Goal: Task Accomplishment & Management: Complete application form

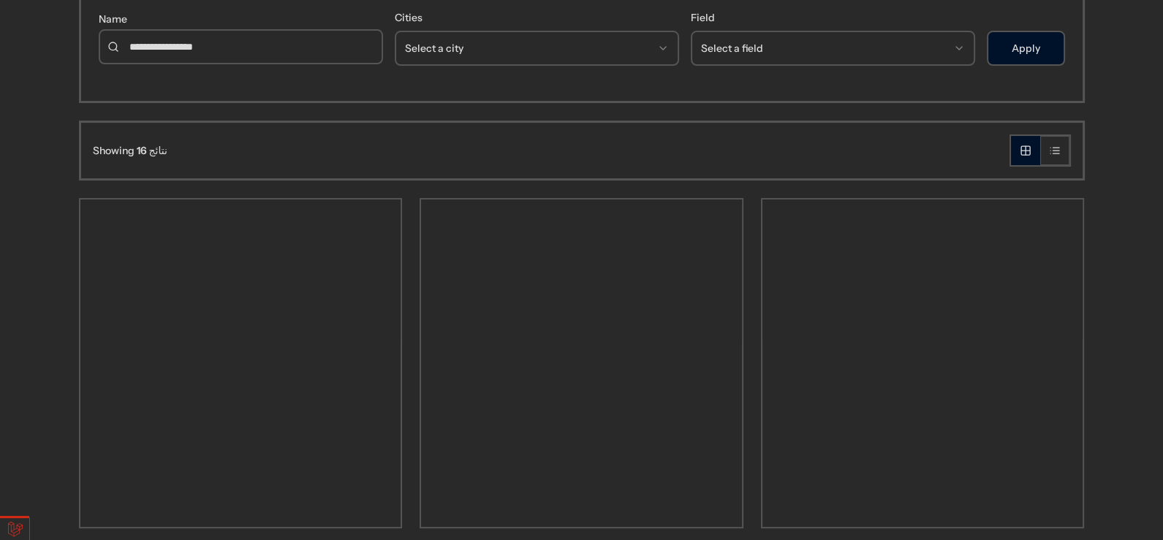
scroll to position [219, 0]
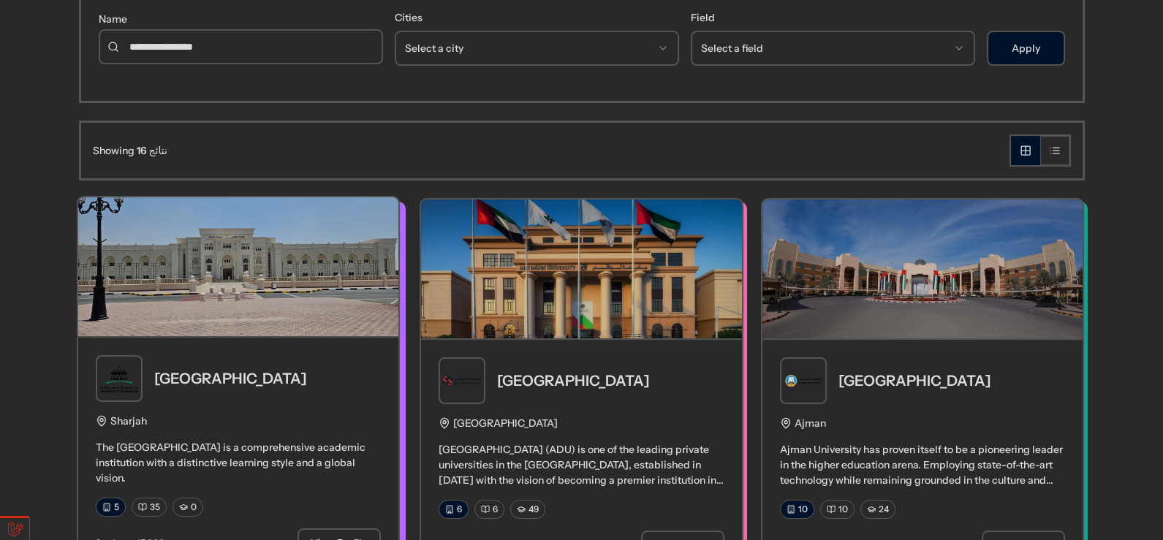
click at [321, 309] on img at bounding box center [238, 266] width 321 height 139
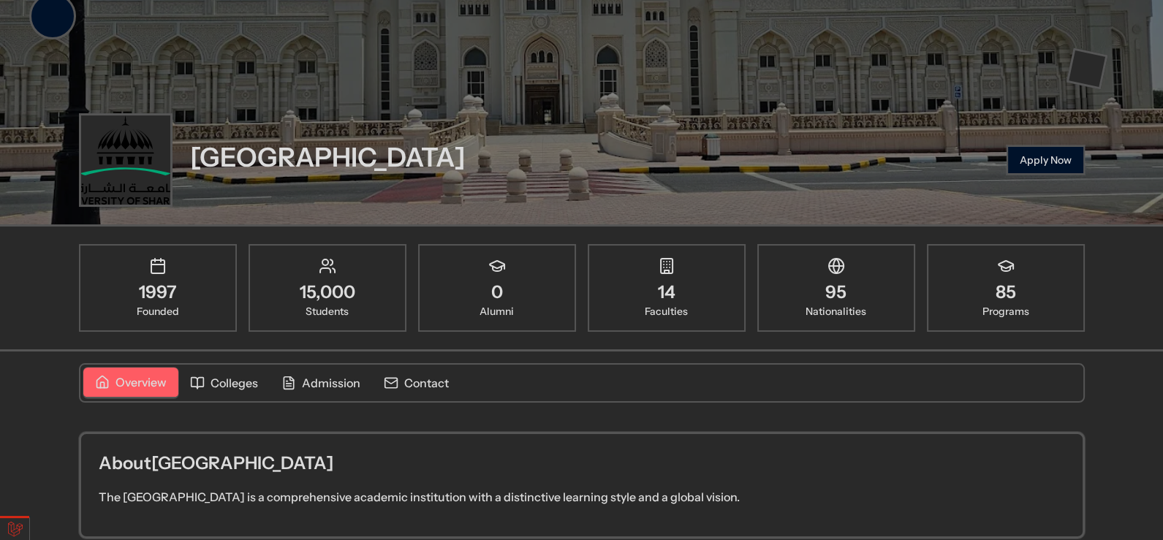
scroll to position [146, 0]
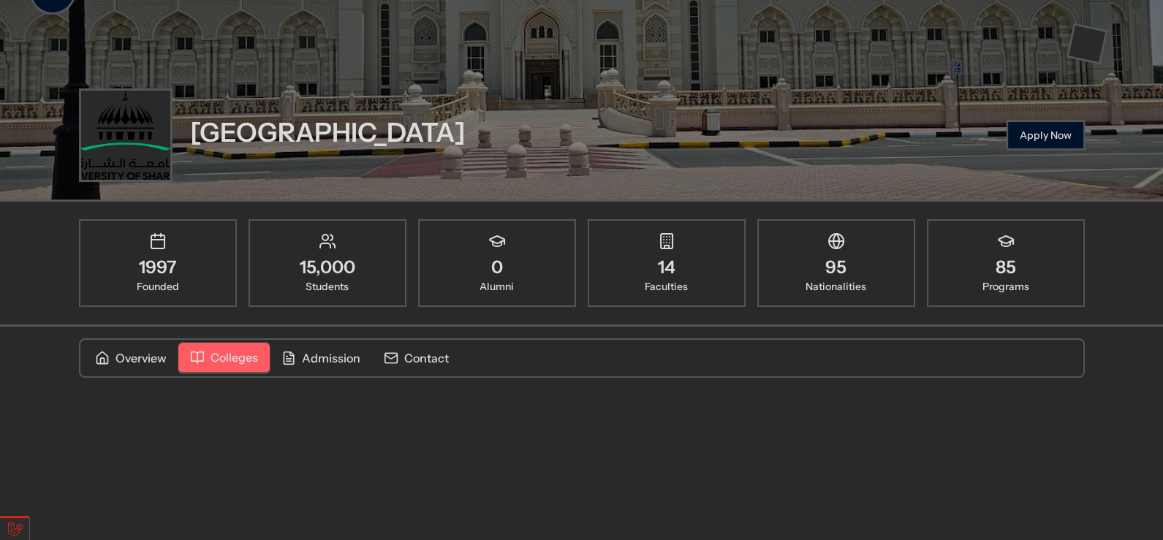
click at [237, 344] on button "Colleges" at bounding box center [223, 358] width 91 height 31
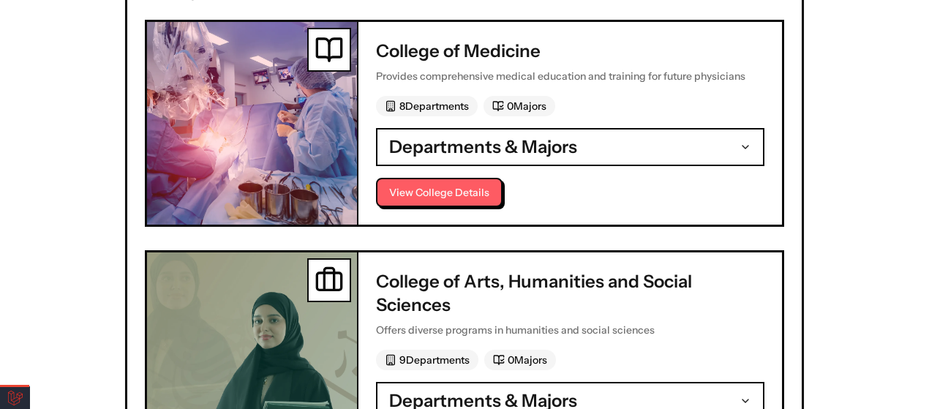
scroll to position [390, 0]
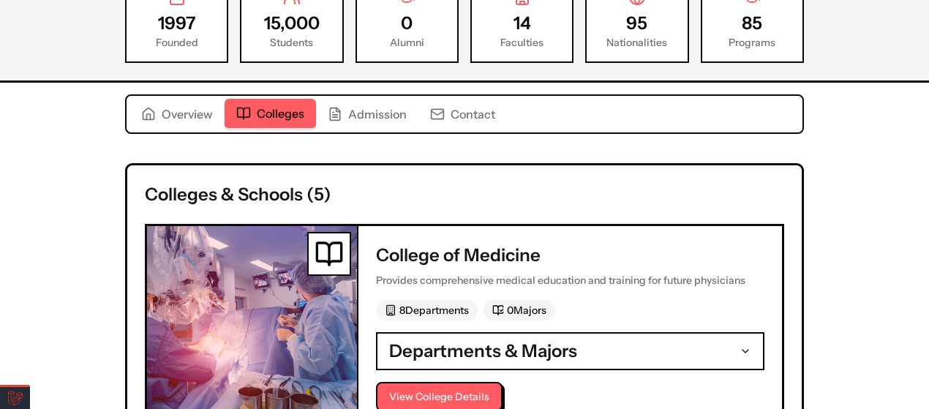
click at [303, 189] on h2 "Colleges & Schools ( 5 )" at bounding box center [464, 194] width 639 height 23
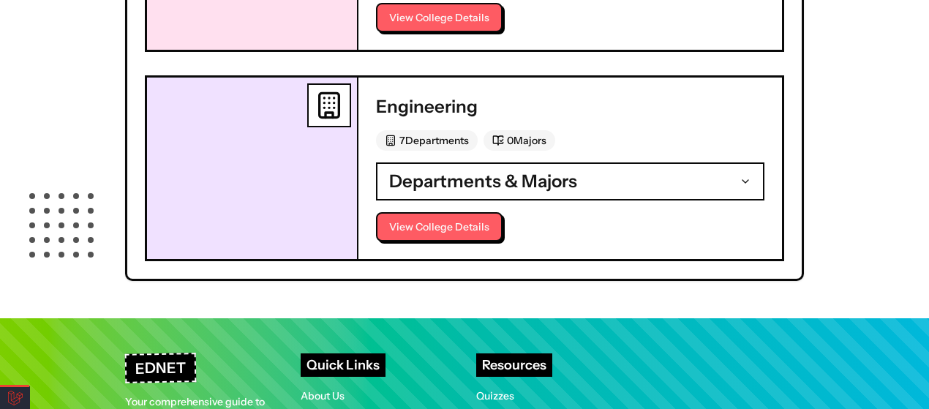
scroll to position [1473, 0]
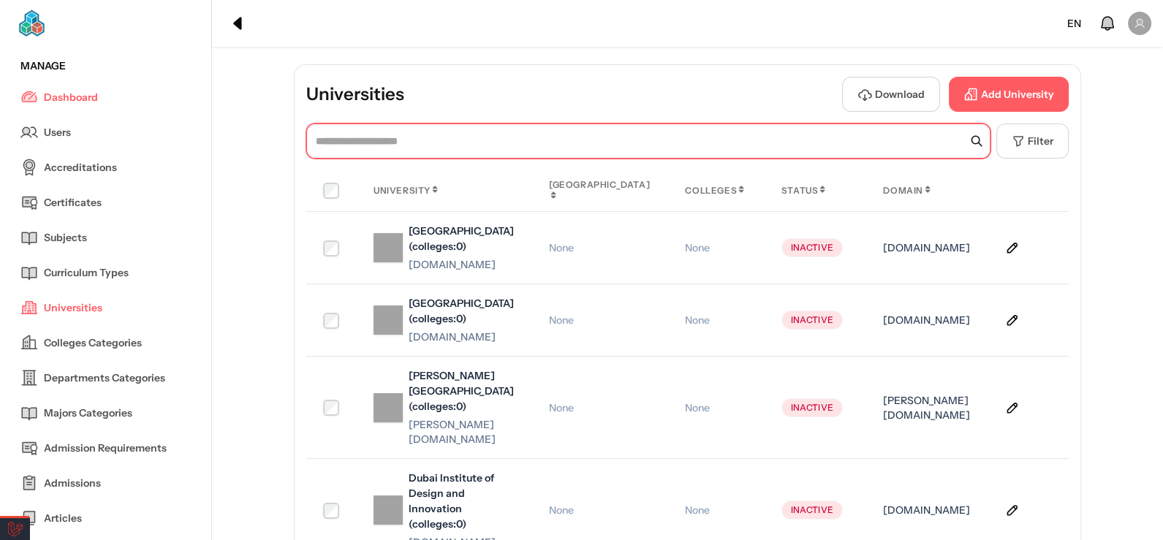
click at [870, 138] on input "text" at bounding box center [648, 141] width 684 height 35
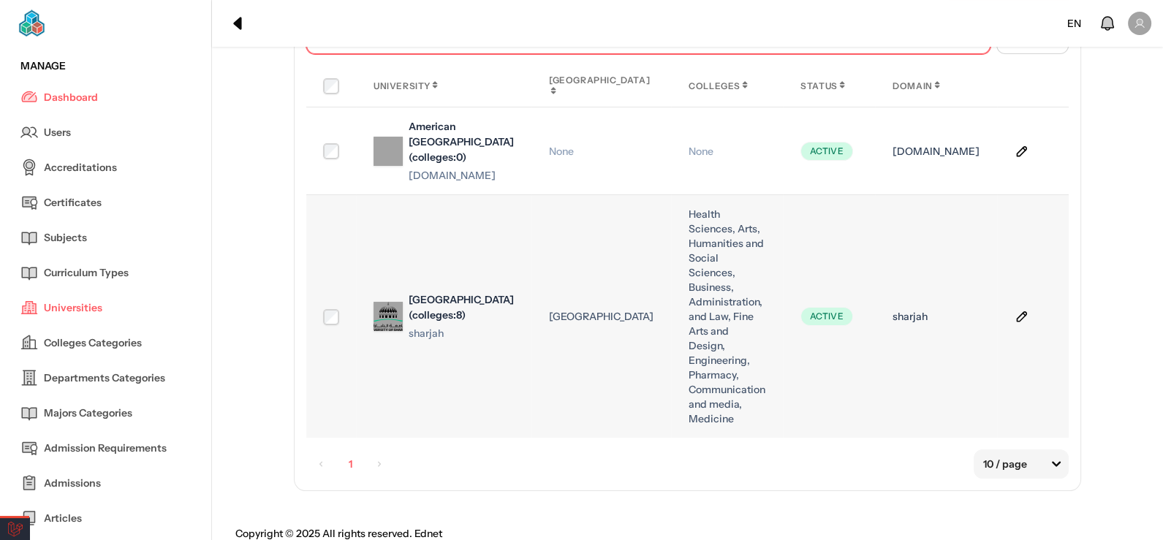
scroll to position [105, 0]
type input "****"
click at [1015, 318] on icon at bounding box center [1022, 316] width 15 height 15
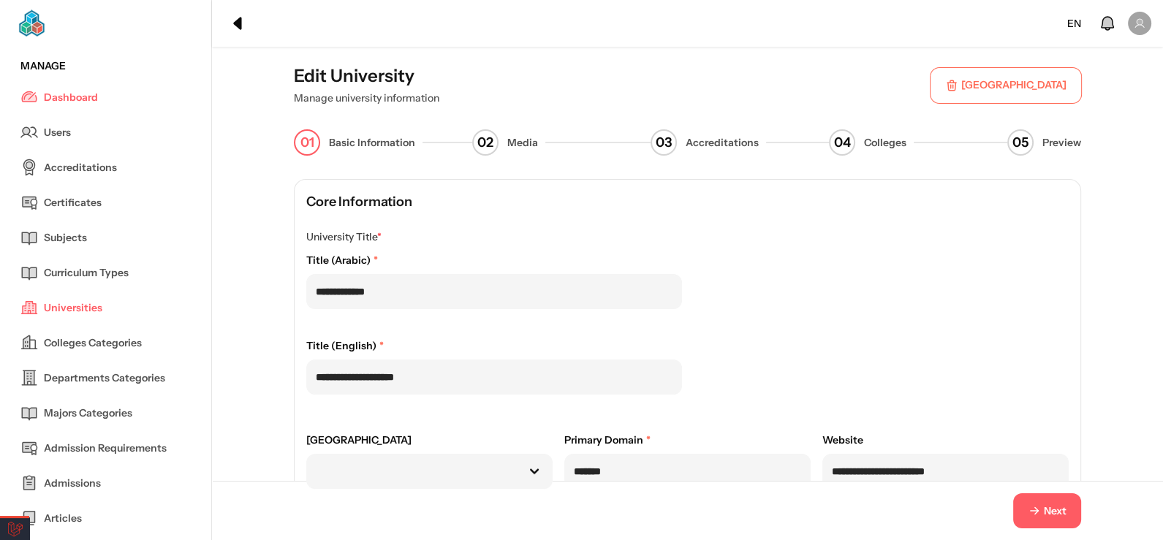
click at [1089, 513] on div "Next" at bounding box center [688, 511] width 834 height 35
click at [1073, 511] on button "Next" at bounding box center [1047, 511] width 68 height 35
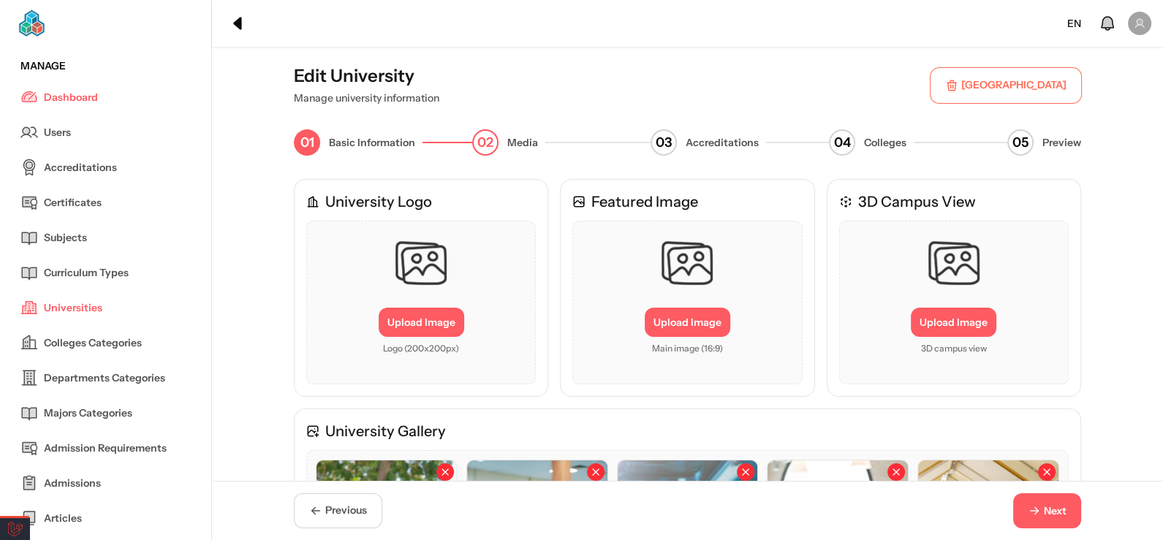
click at [1073, 511] on button "Next" at bounding box center [1047, 511] width 68 height 35
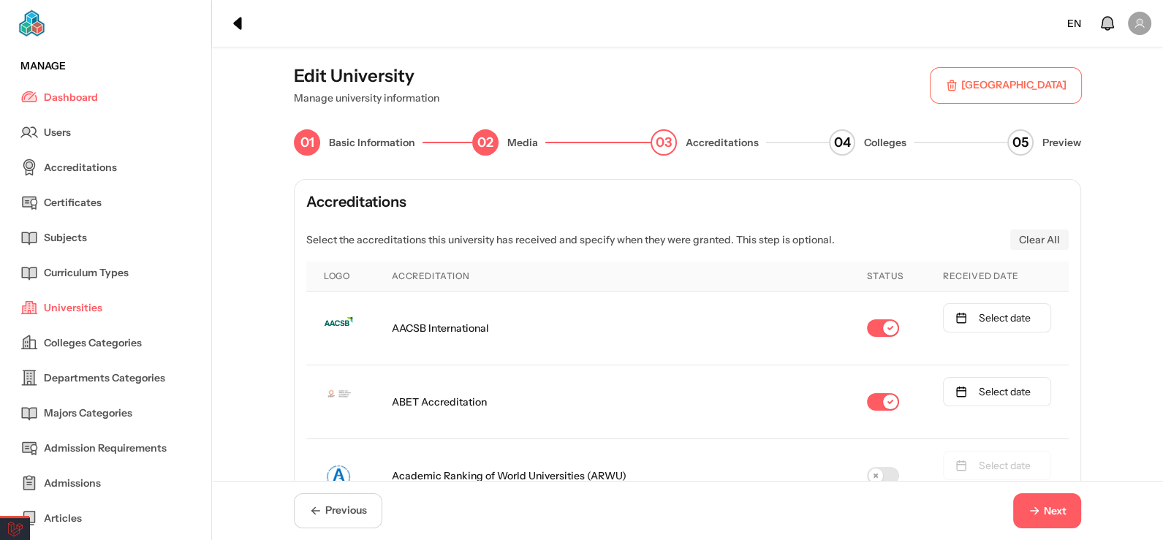
click at [1073, 511] on button "Next" at bounding box center [1047, 511] width 68 height 35
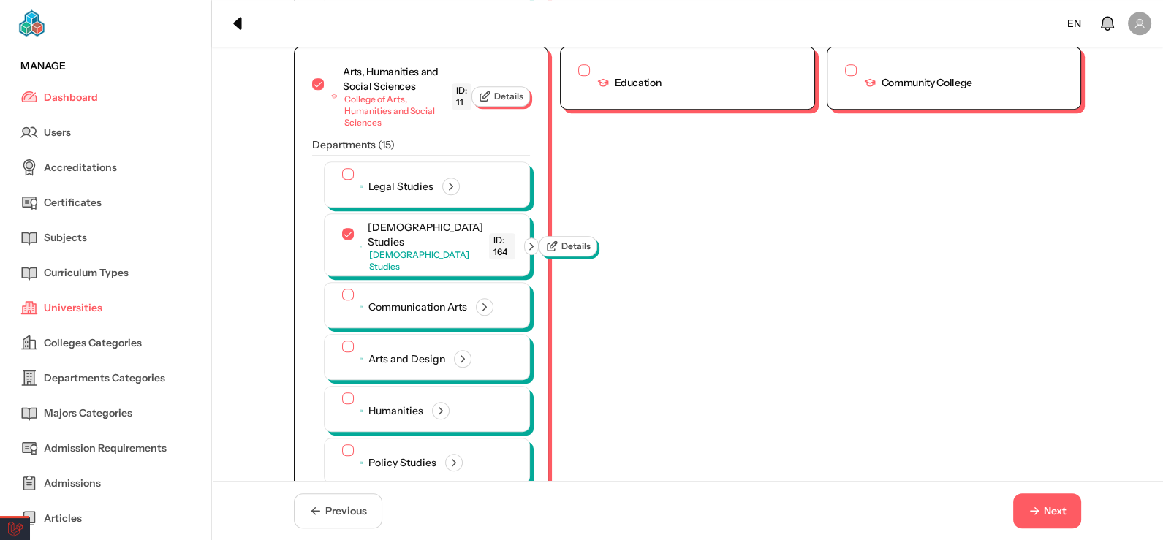
scroll to position [804, 0]
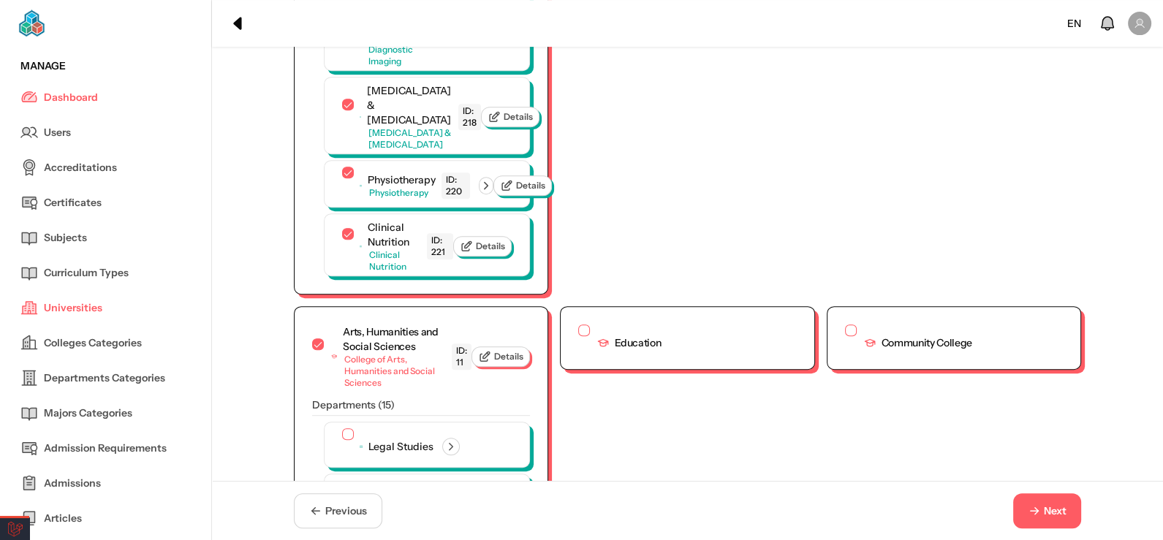
click at [1058, 505] on span "Next" at bounding box center [1055, 511] width 23 height 15
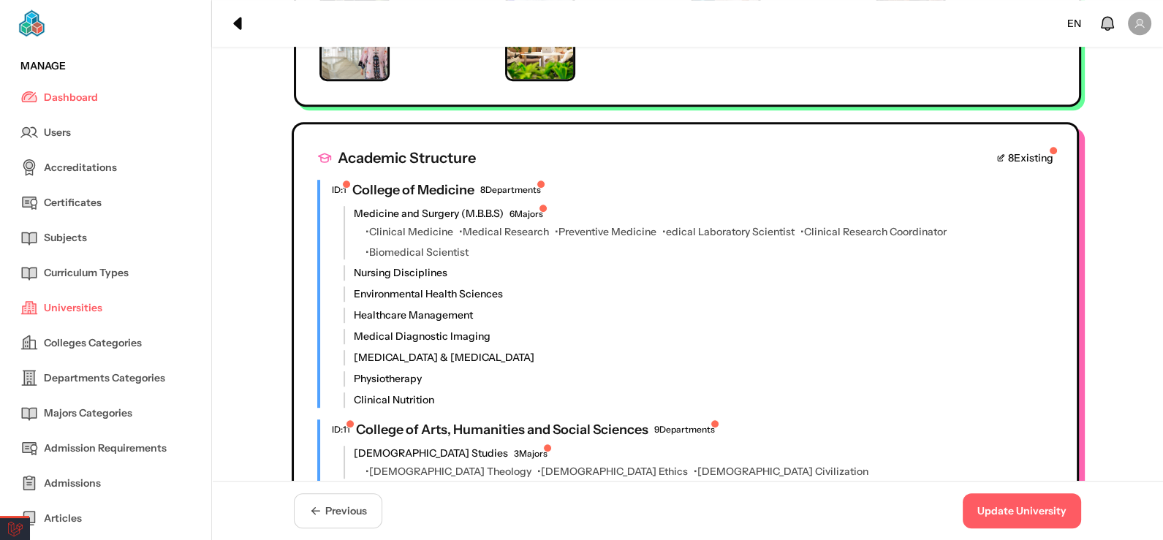
scroll to position [1024, 0]
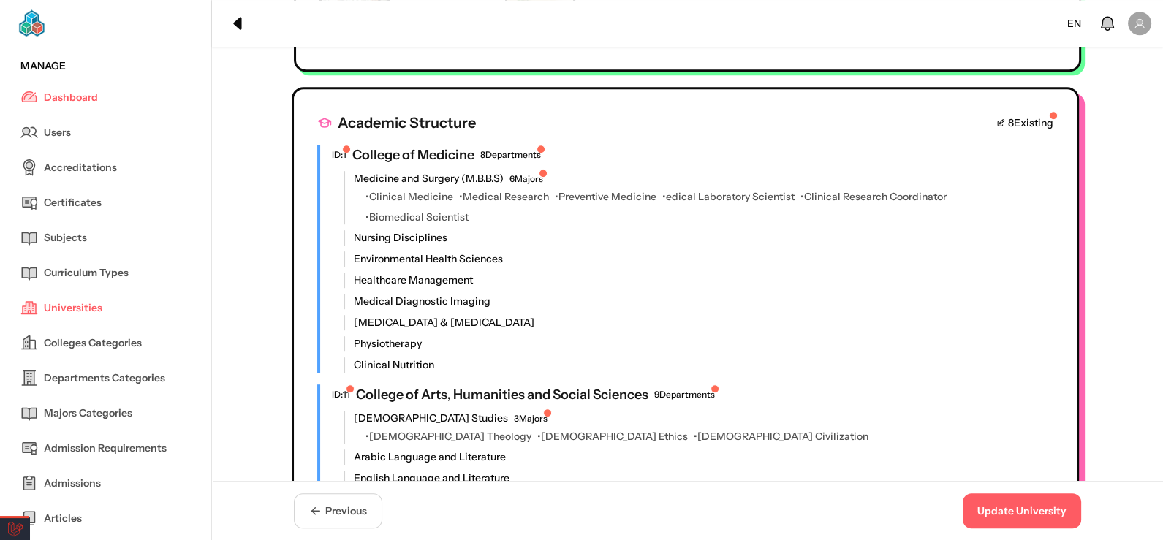
click at [461, 150] on h4 "College of Medicine" at bounding box center [413, 155] width 122 height 20
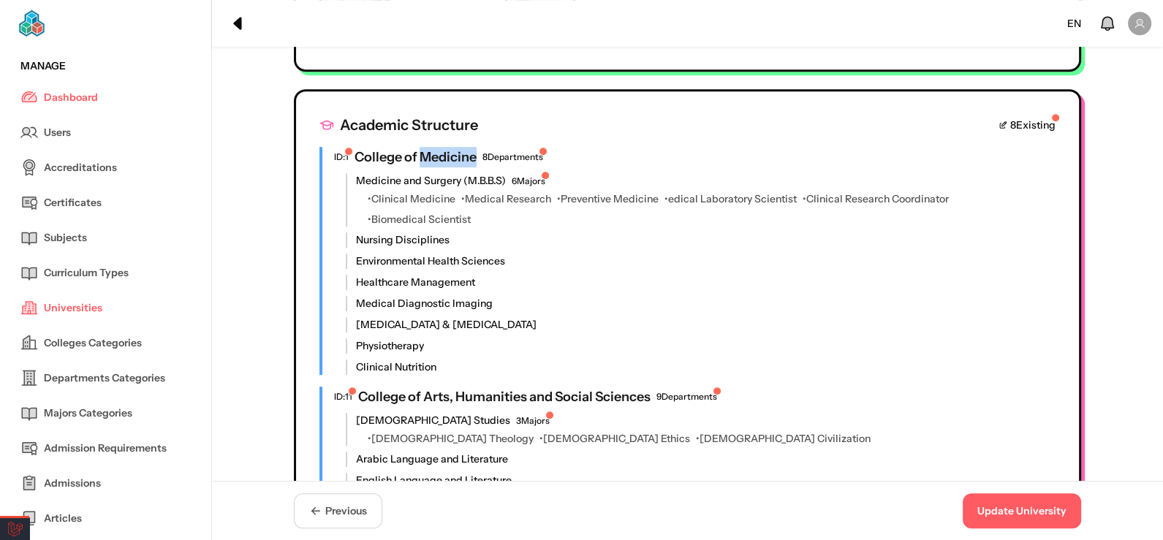
copy h4 "Medicine"
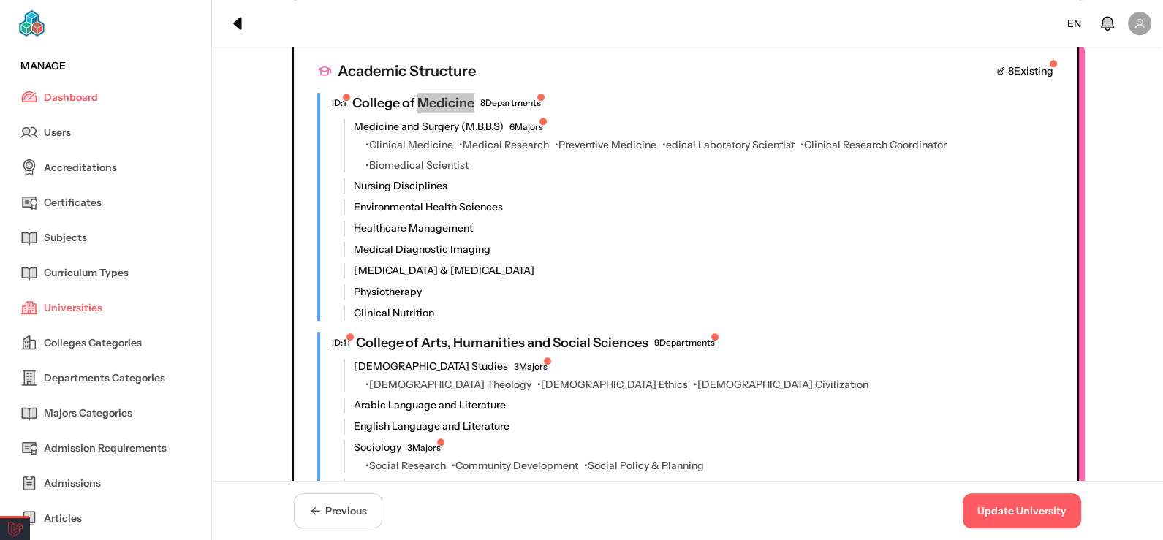
scroll to position [1169, 0]
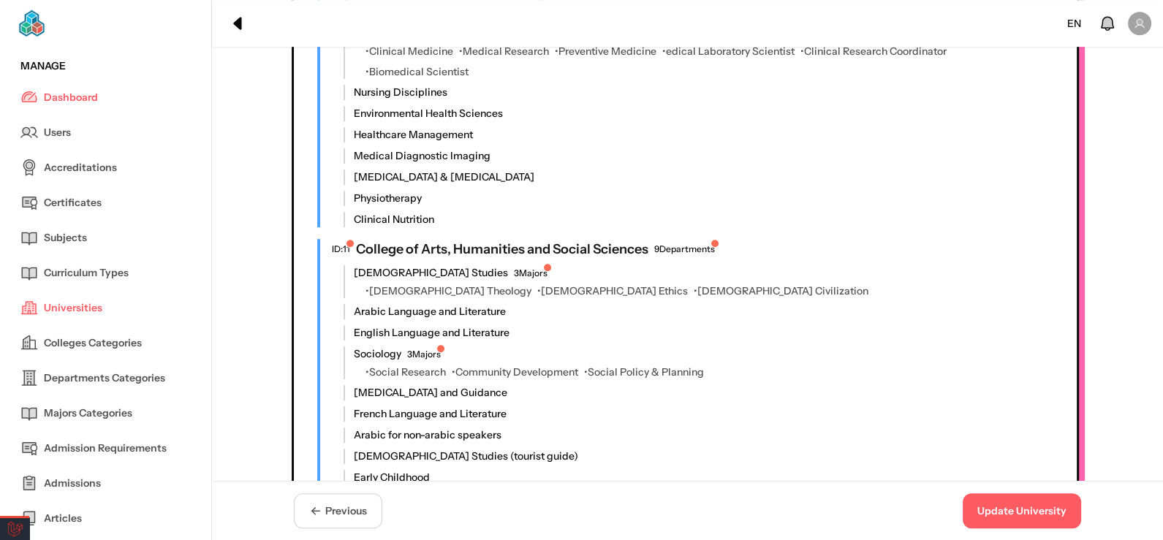
click at [468, 239] on h4 "College of Arts, Humanities and Social Sciences" at bounding box center [502, 249] width 292 height 20
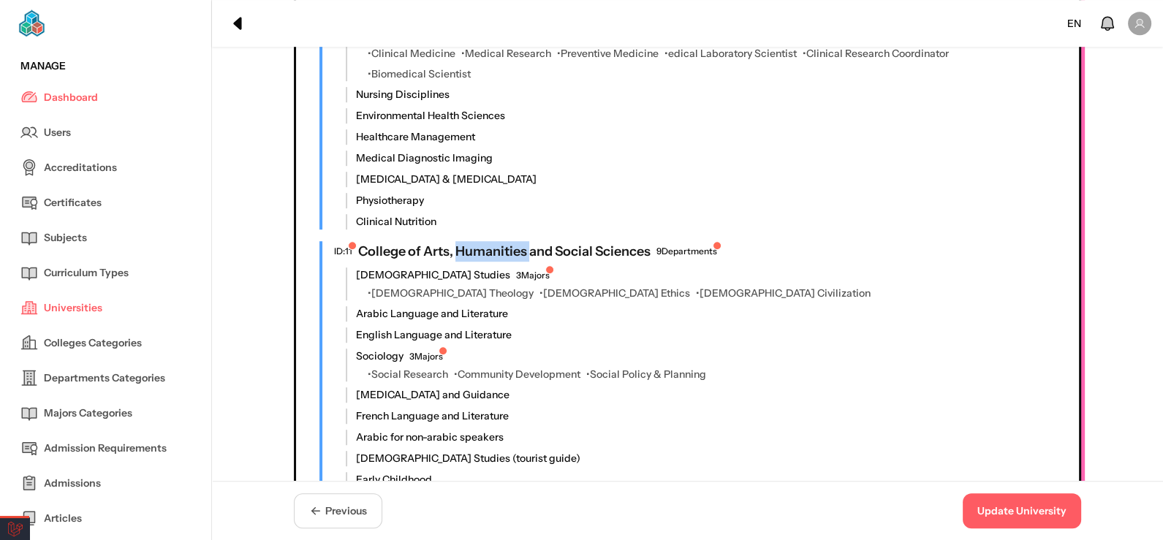
copy h4 "Humanities"
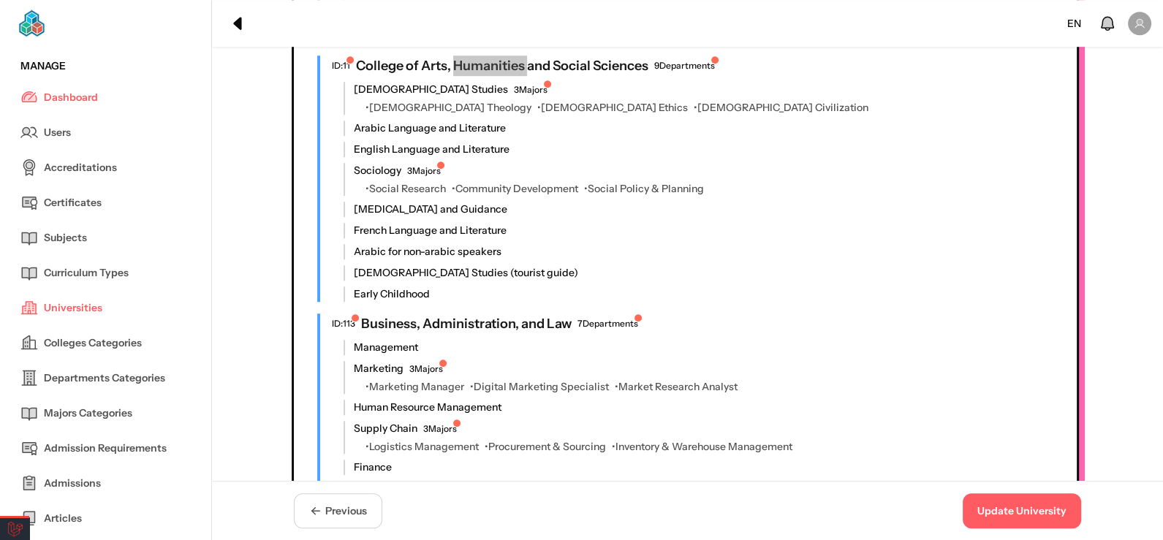
scroll to position [1389, 0]
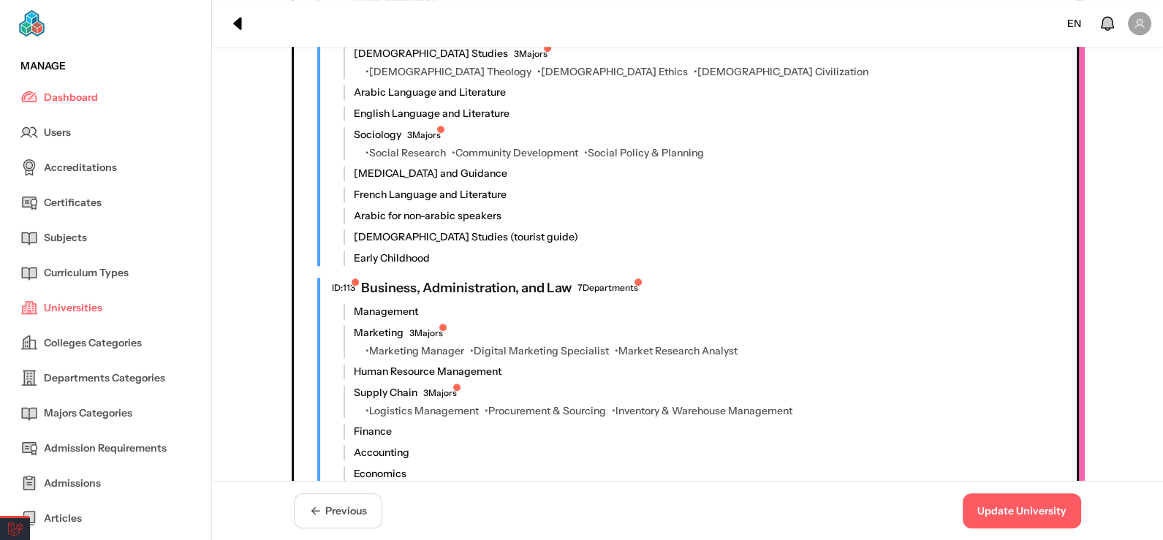
click at [464, 278] on h4 "Business, Administration, and Law" at bounding box center [466, 288] width 211 height 20
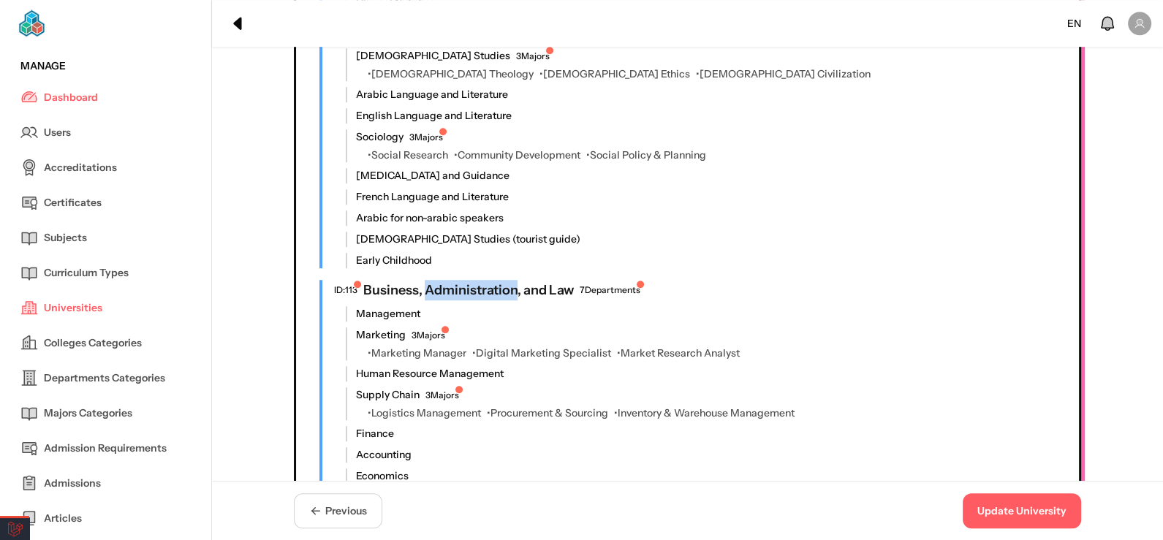
copy h4 "Administration"
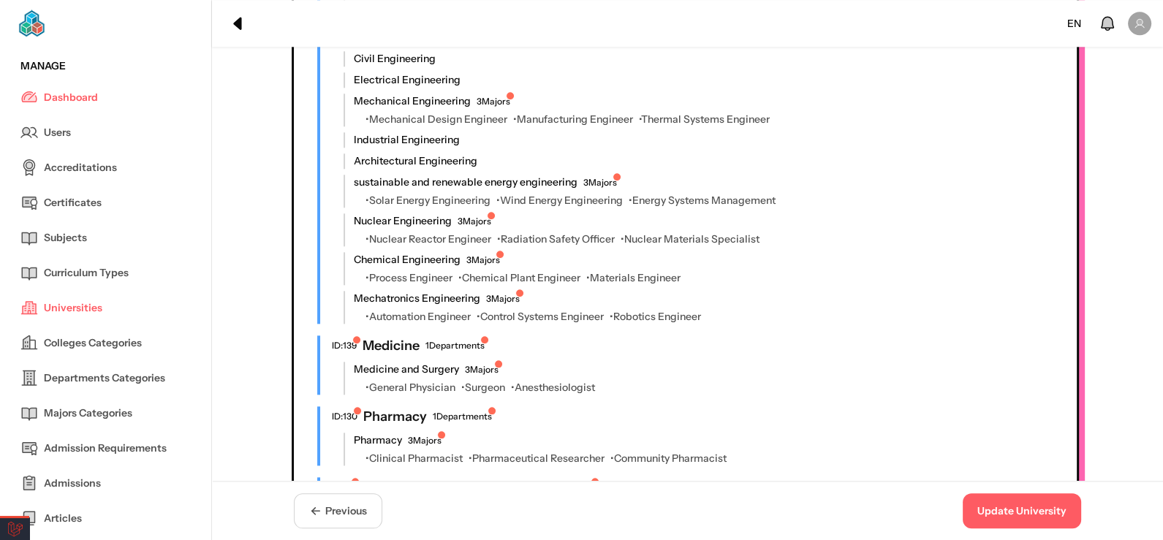
scroll to position [2047, 0]
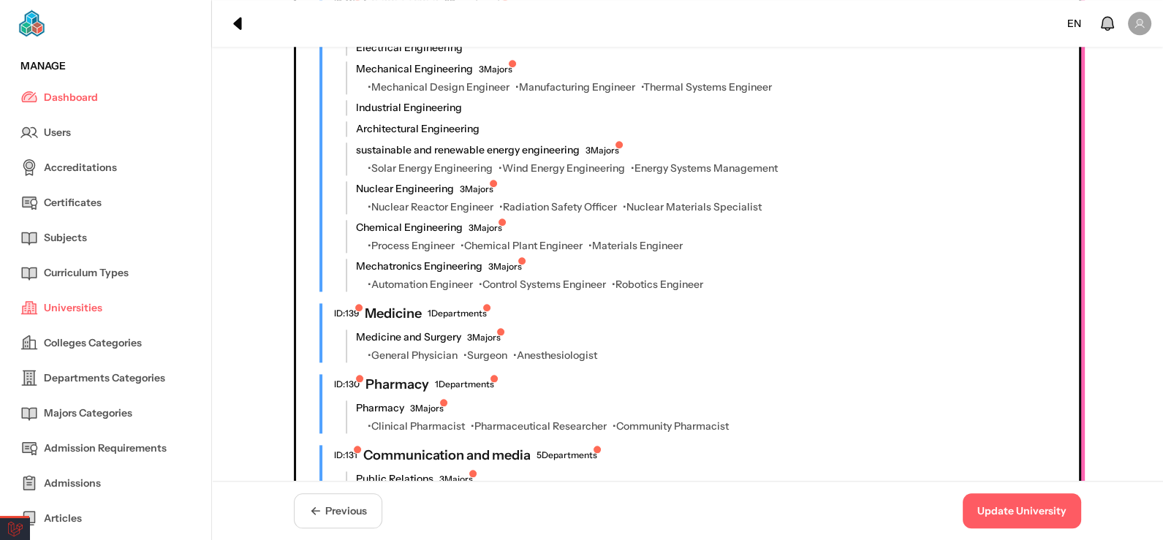
drag, startPoint x: 126, startPoint y: 222, endPoint x: 0, endPoint y: 219, distance: 125.8
click at [126, 222] on link "Subjects" at bounding box center [105, 237] width 170 height 35
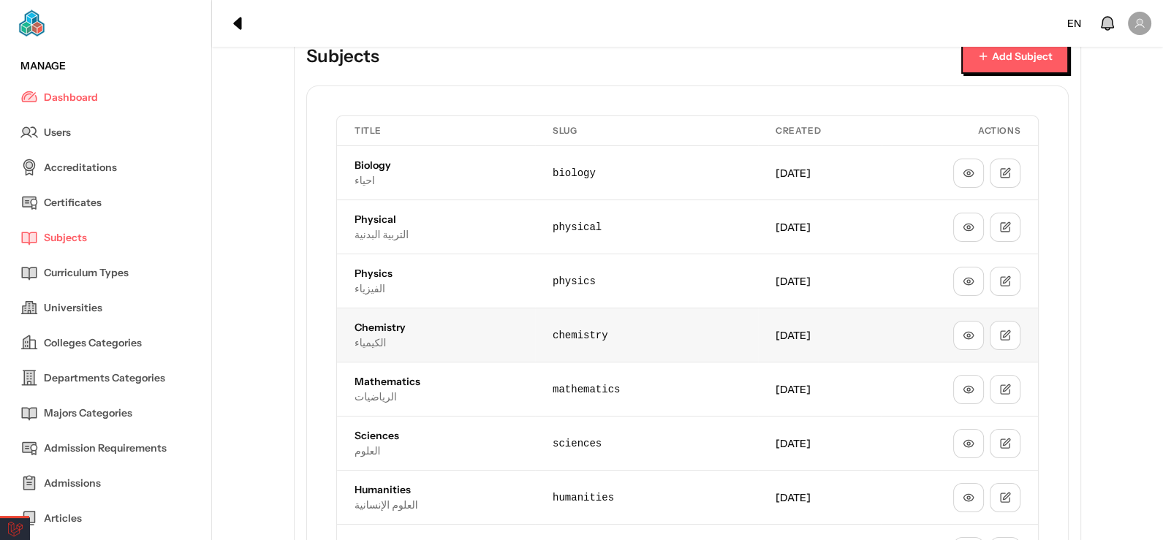
scroll to position [72, 0]
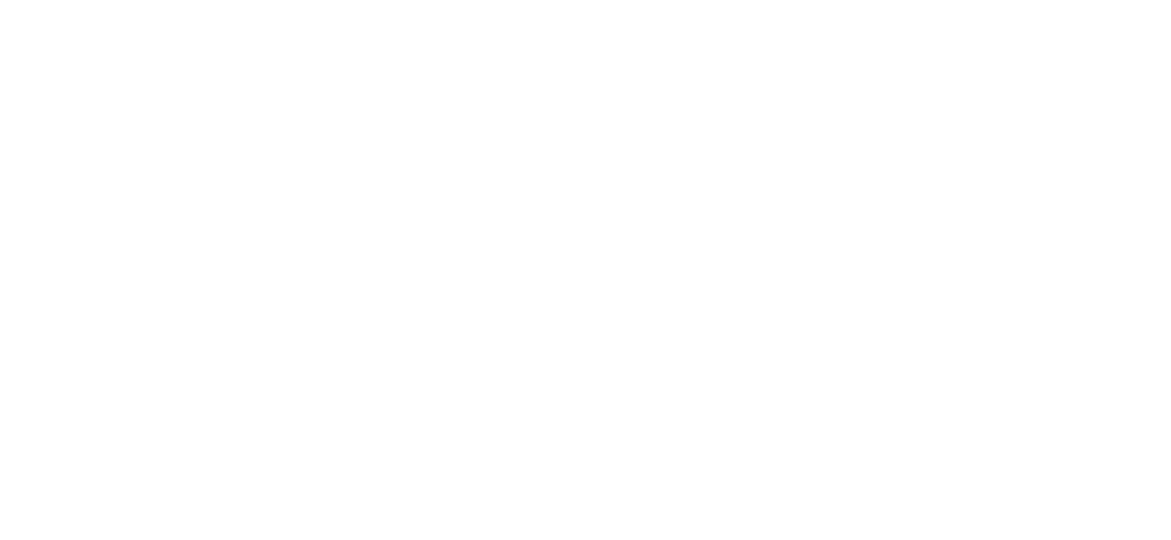
scroll to position [877, 0]
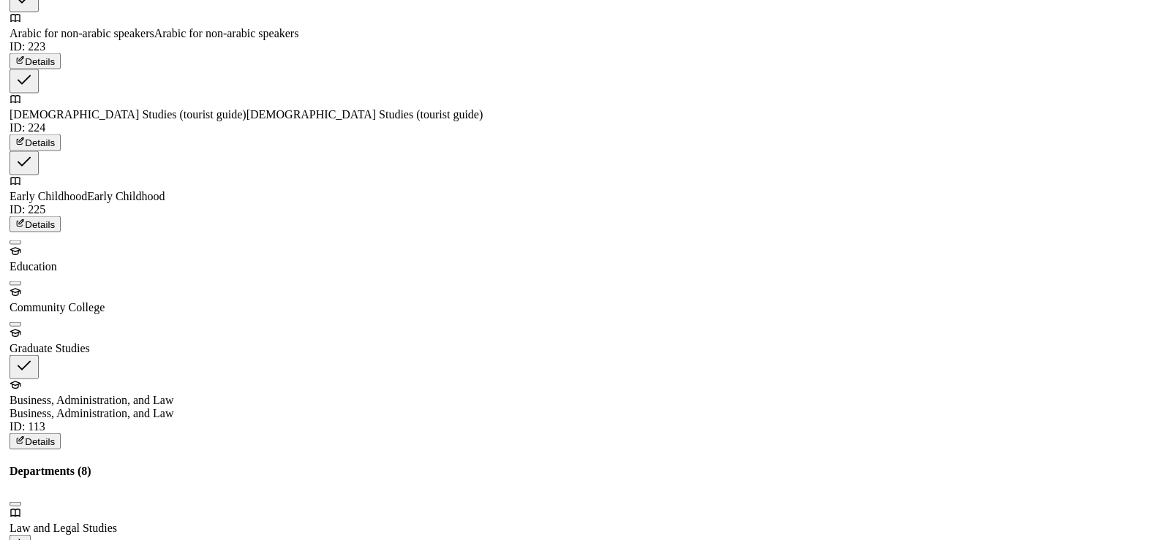
scroll to position [4057, 0]
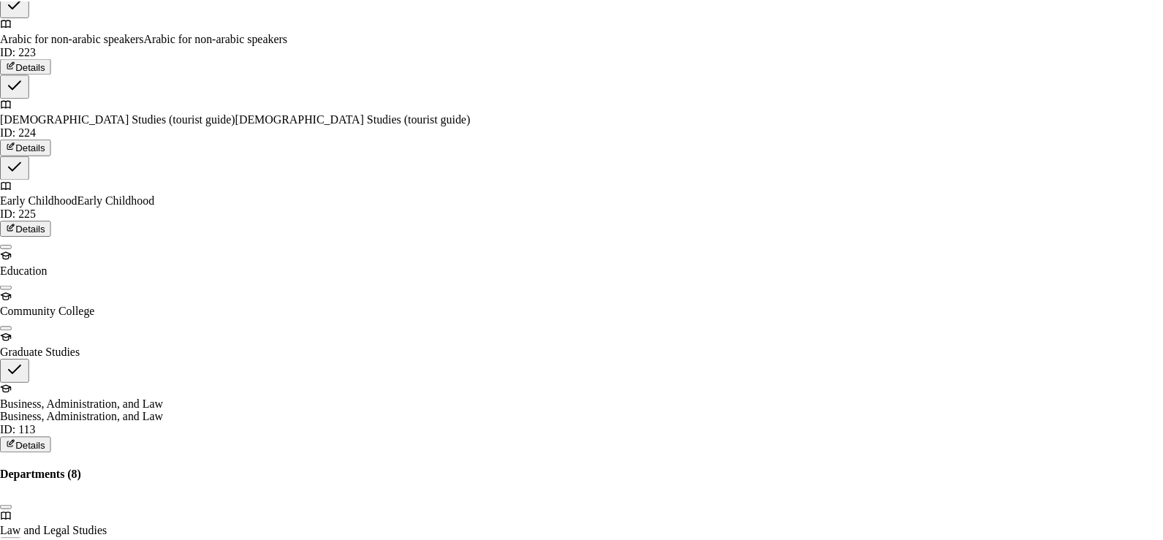
scroll to position [486, 0]
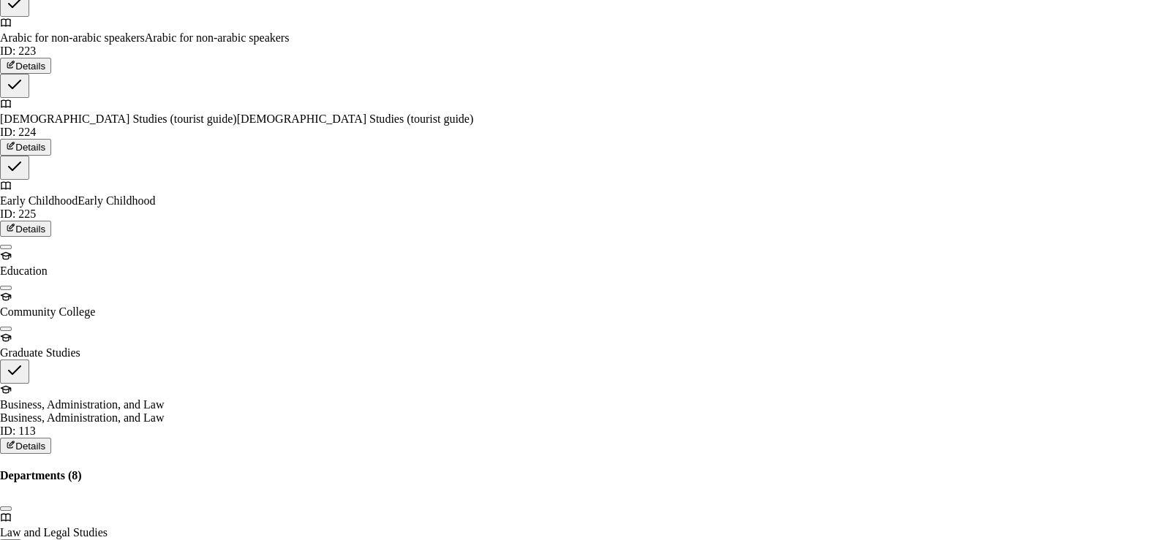
drag, startPoint x: 326, startPoint y: 427, endPoint x: 290, endPoint y: 433, distance: 37.0
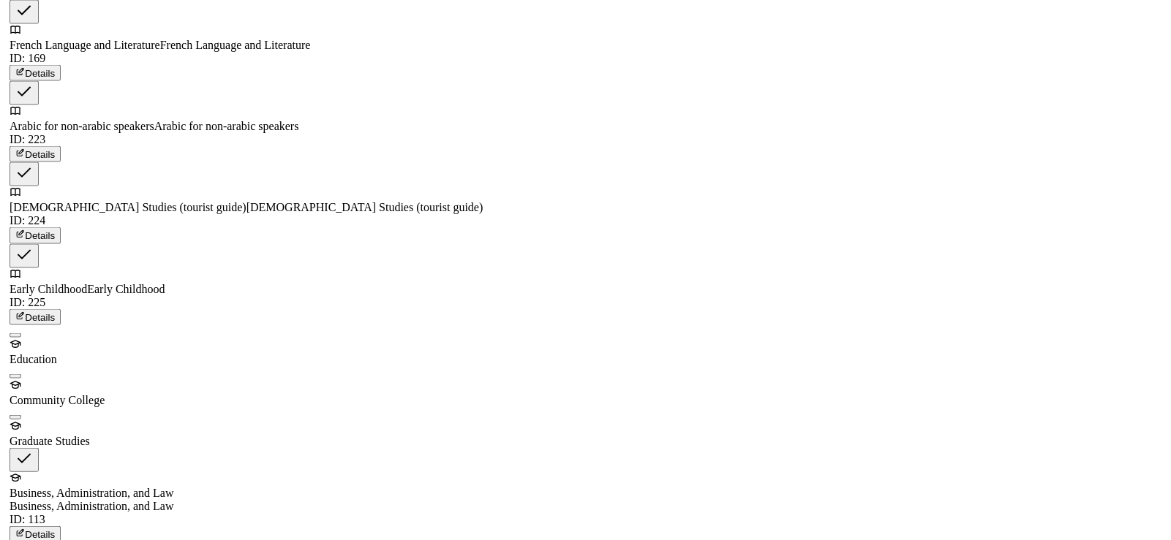
scroll to position [3910, 0]
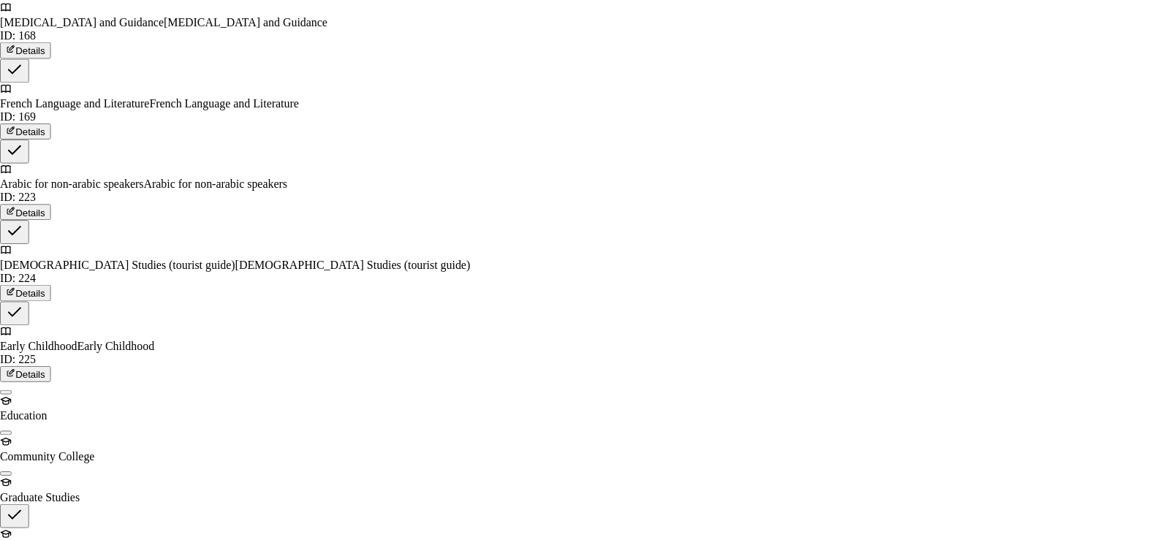
scroll to position [486, 0]
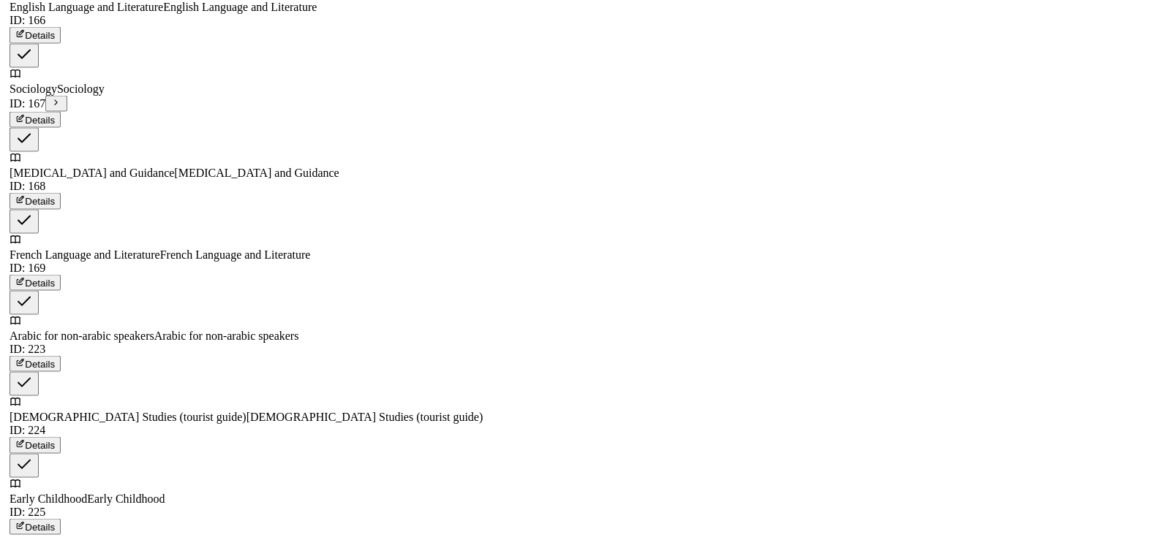
scroll to position [3691, 0]
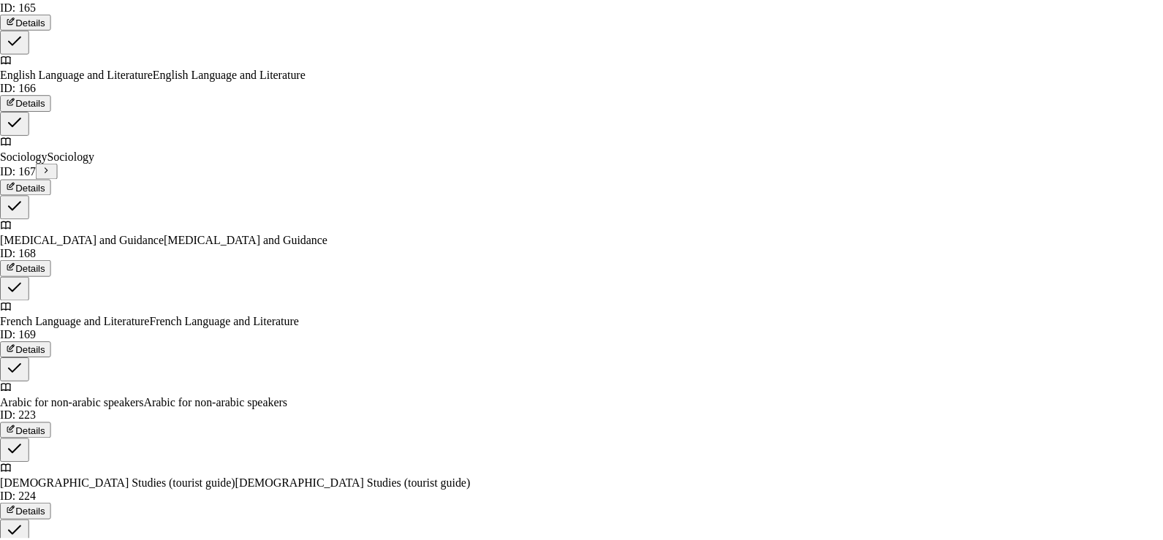
scroll to position [577, 0]
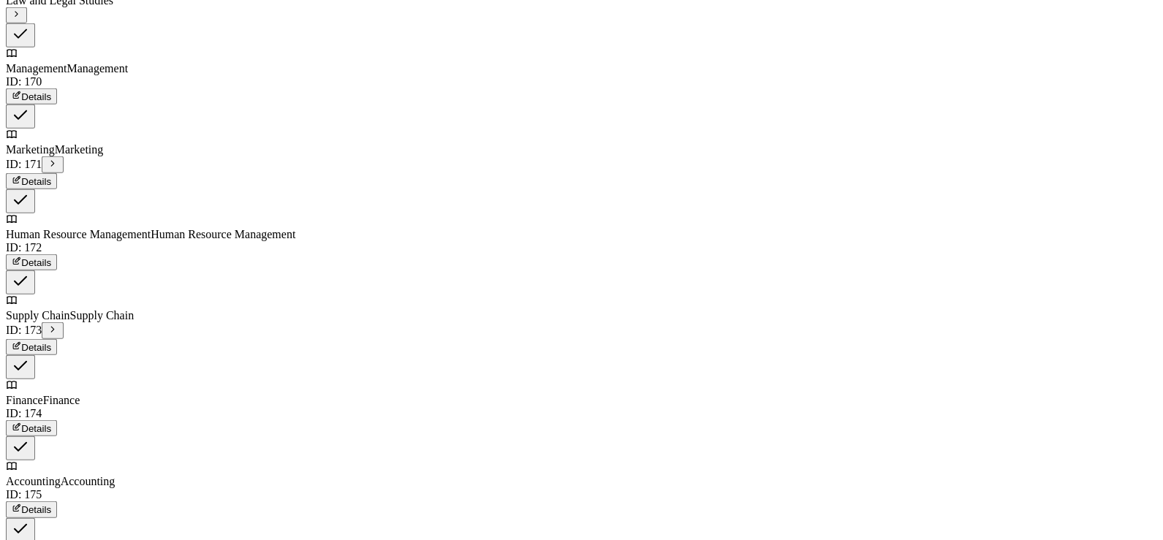
scroll to position [4569, 0]
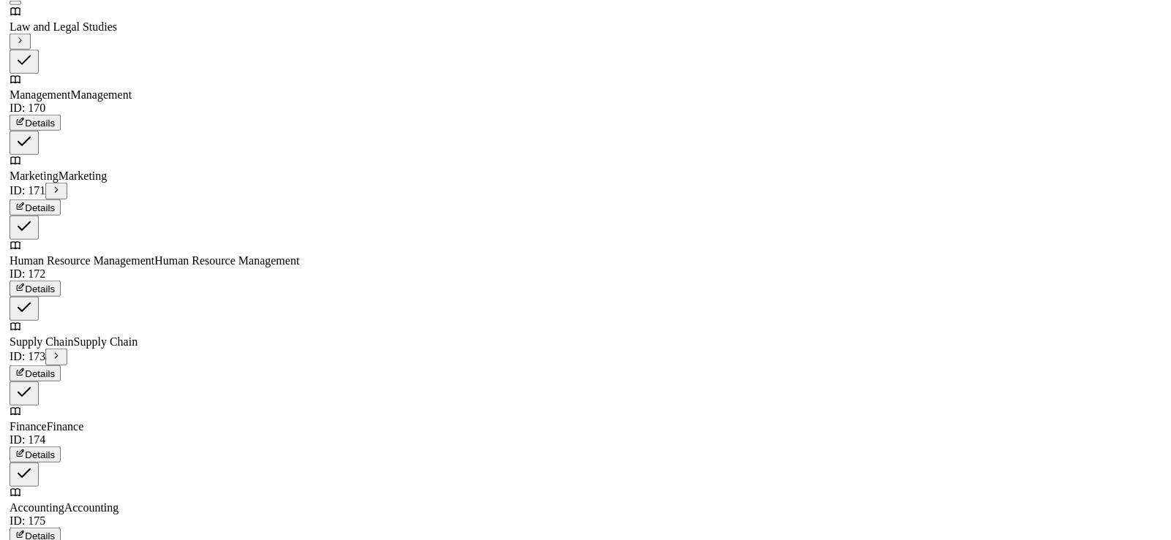
scroll to position [4563, 0]
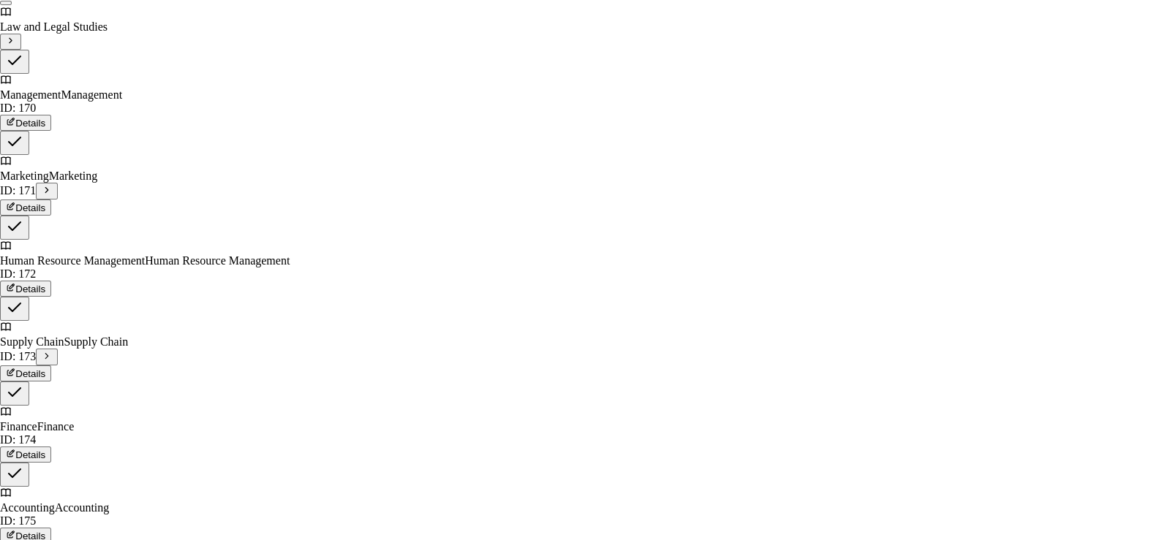
scroll to position [486, 0]
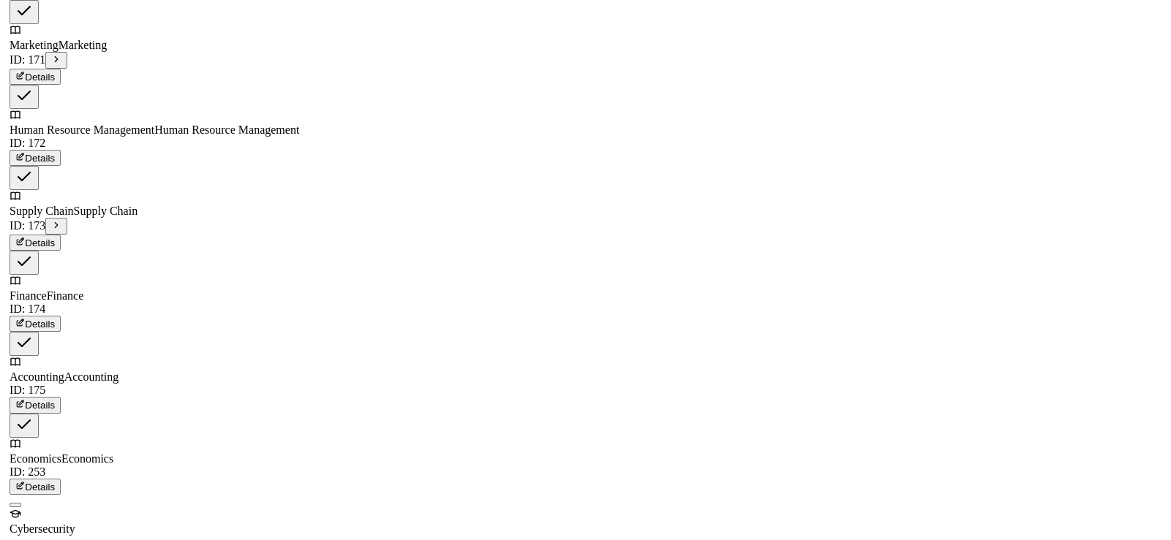
scroll to position [4709, 0]
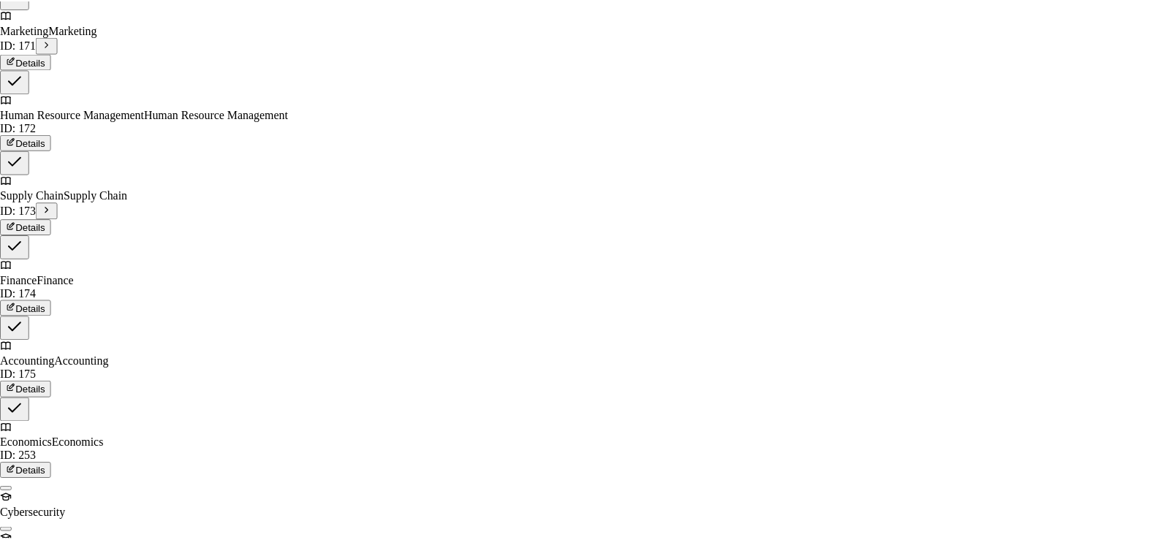
scroll to position [486, 0]
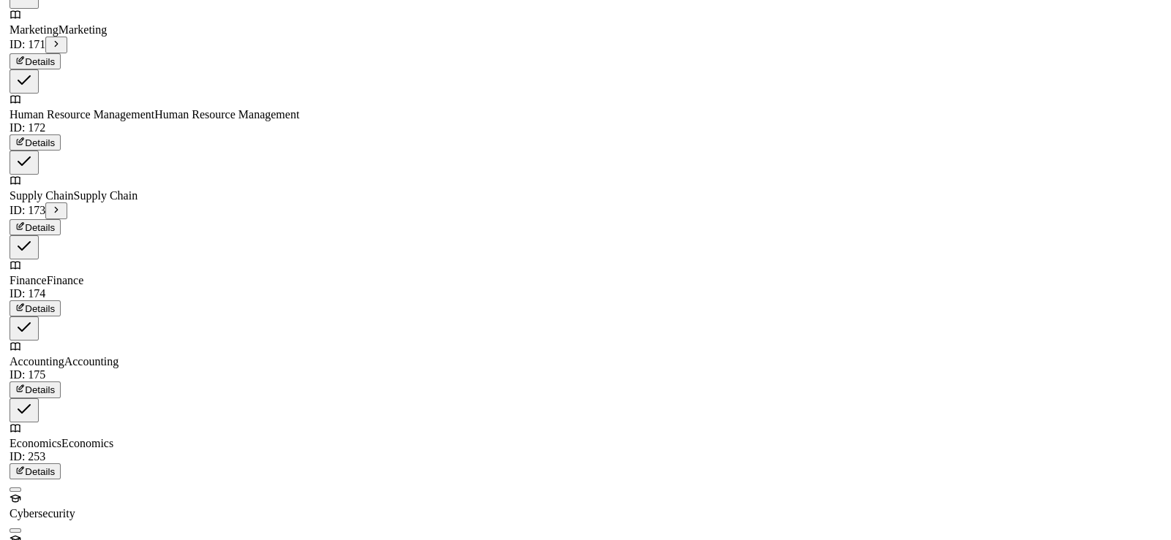
scroll to position [4709, 0]
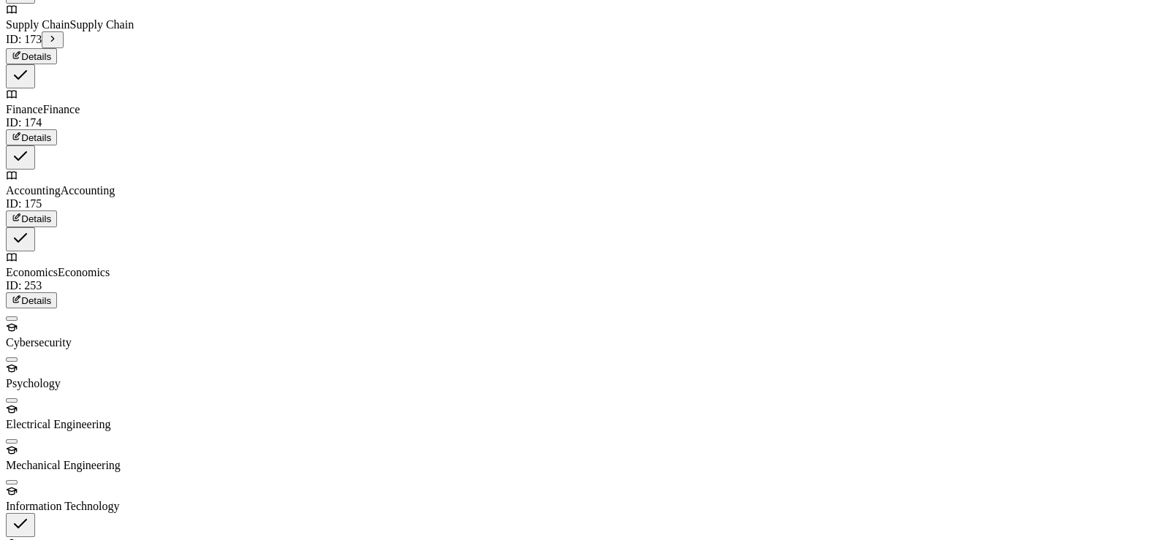
scroll to position [4789, 0]
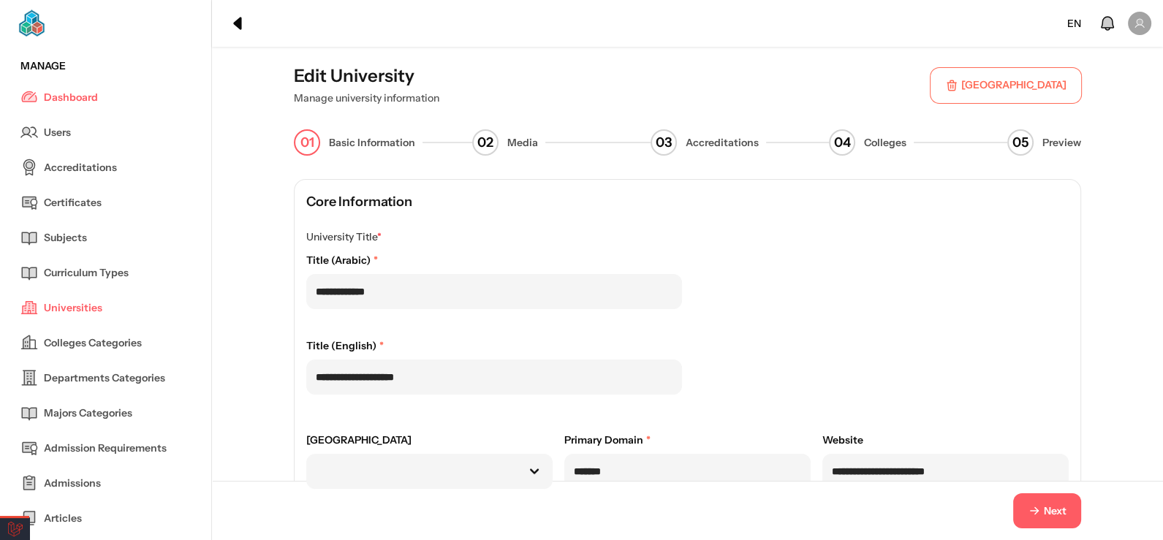
click at [1040, 486] on div "Next" at bounding box center [687, 510] width 951 height 59
click at [1046, 513] on span "Next" at bounding box center [1055, 511] width 23 height 15
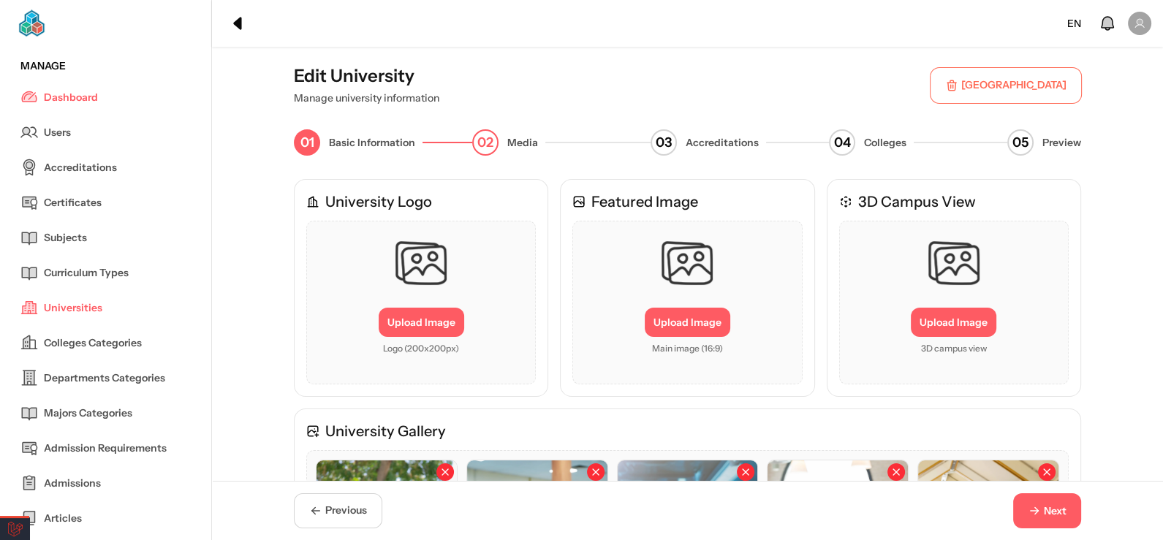
click at [1046, 513] on span "Next" at bounding box center [1055, 511] width 23 height 15
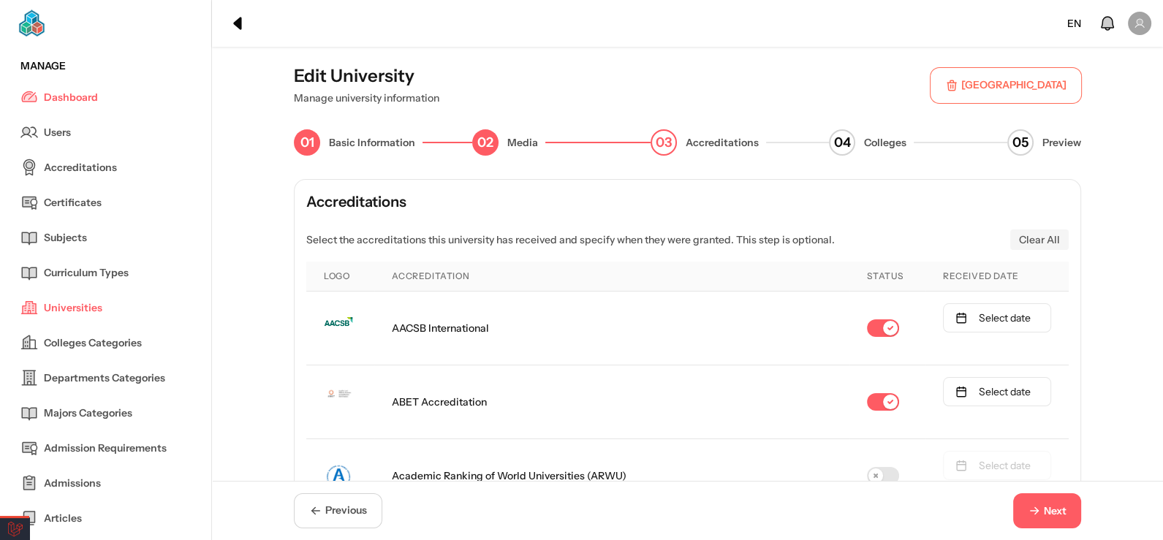
click at [1046, 513] on span "Next" at bounding box center [1055, 511] width 23 height 15
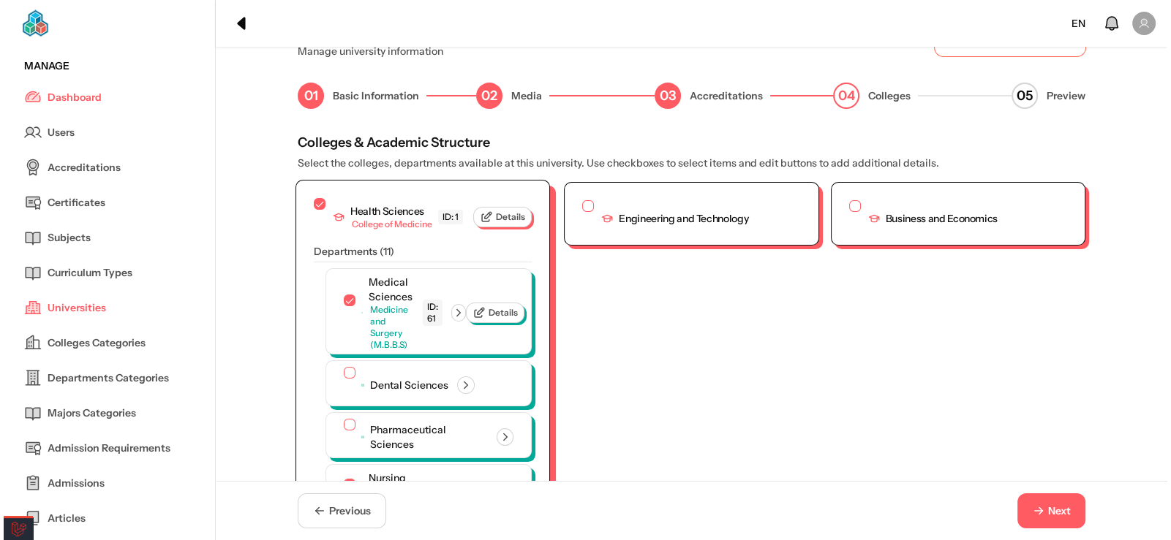
scroll to position [72, 0]
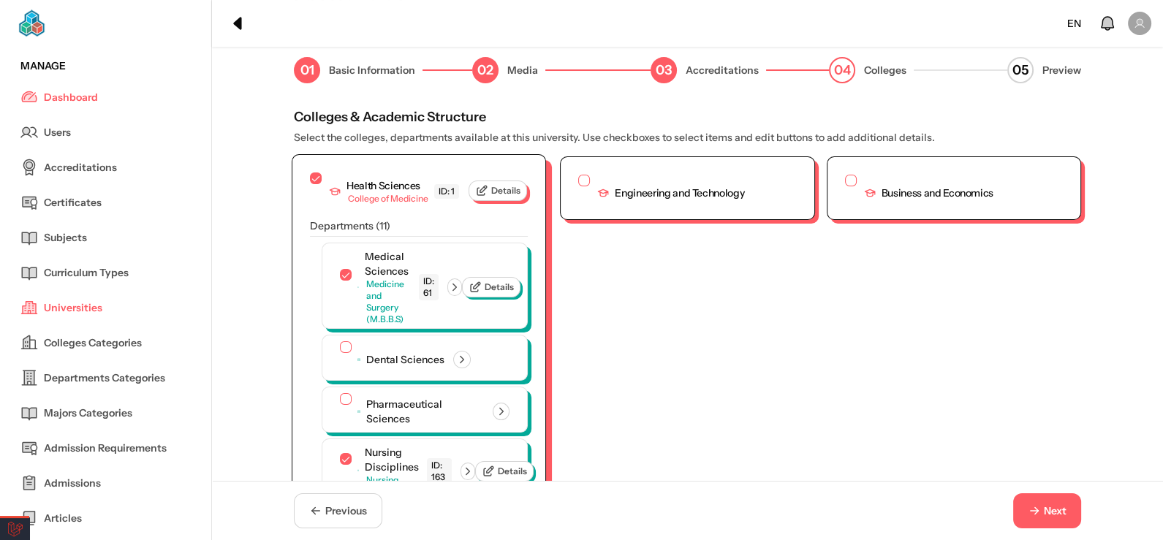
click at [488, 184] on icon "button" at bounding box center [481, 190] width 13 height 13
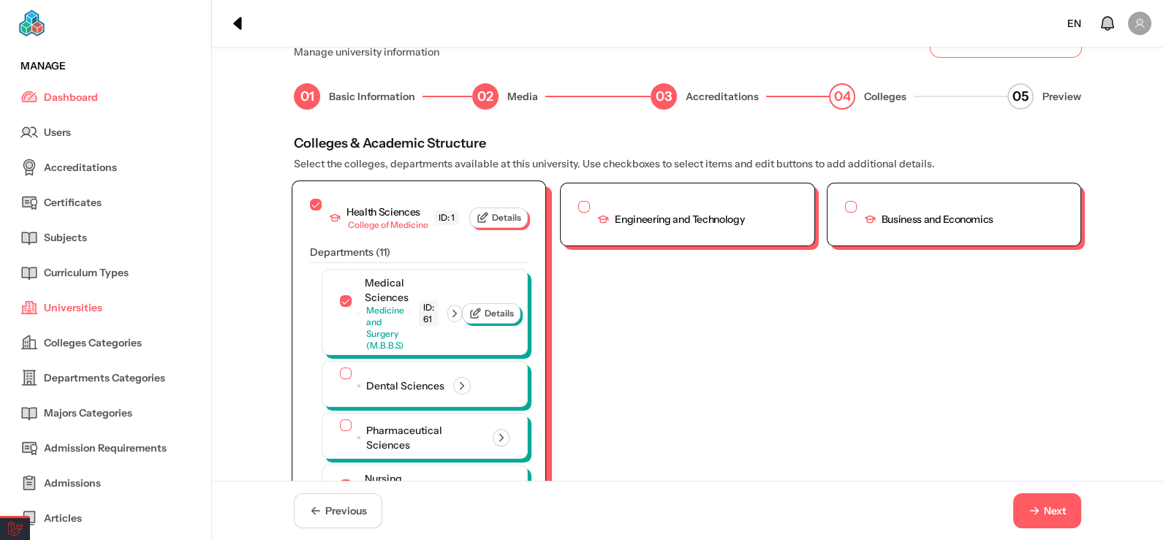
scroll to position [0, 0]
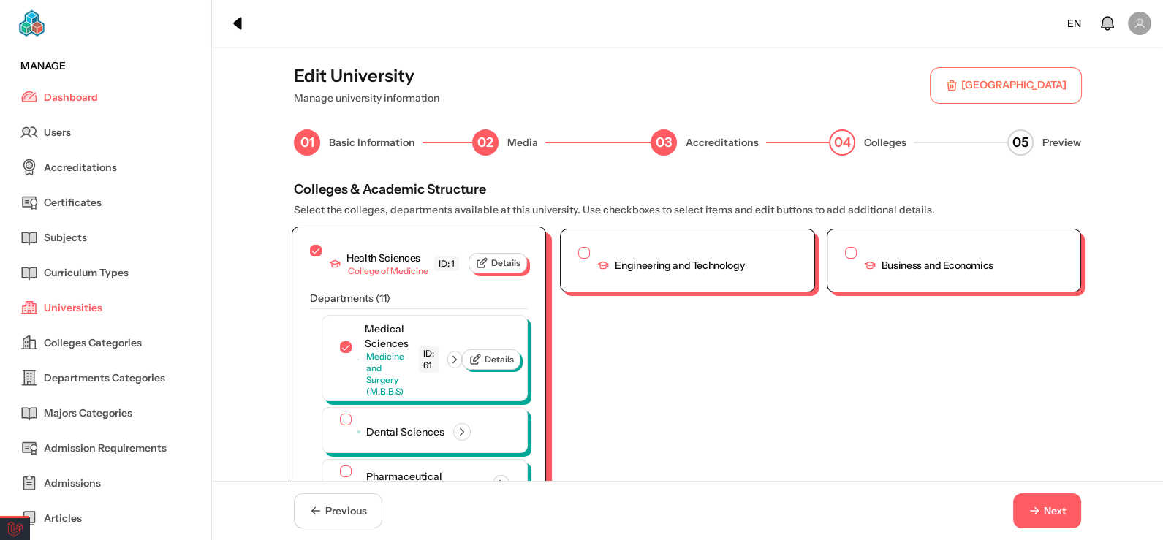
click at [507, 257] on span "Details" at bounding box center [505, 263] width 29 height 12
